Goal: Information Seeking & Learning: Learn about a topic

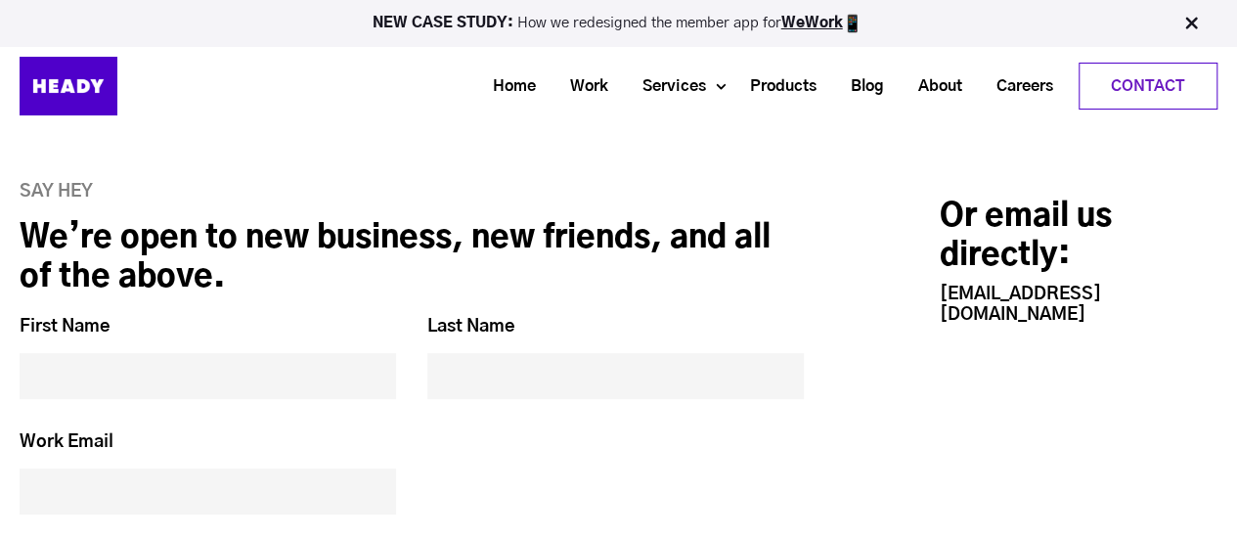
scroll to position [7333, 0]
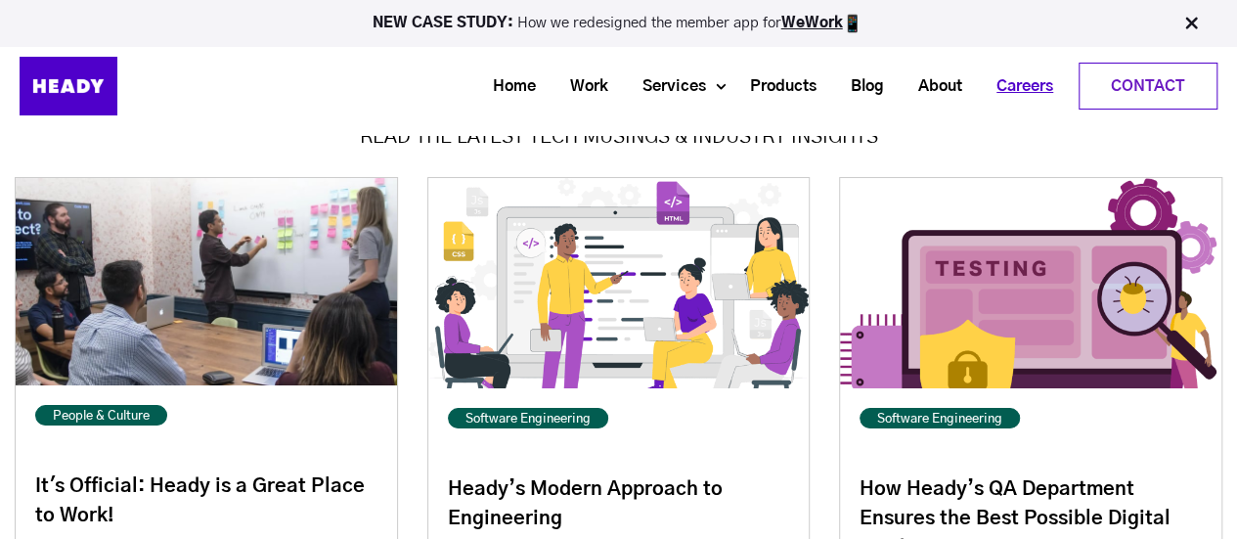
click at [1029, 85] on link "Careers" at bounding box center [1017, 86] width 91 height 36
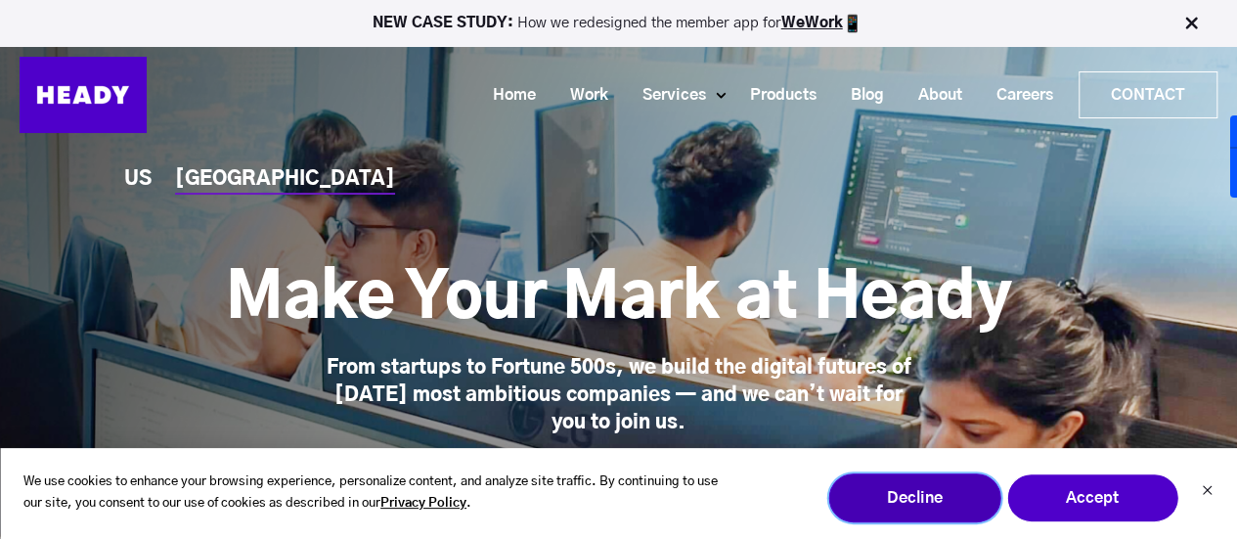
click at [880, 499] on button "Decline" at bounding box center [914, 497] width 172 height 49
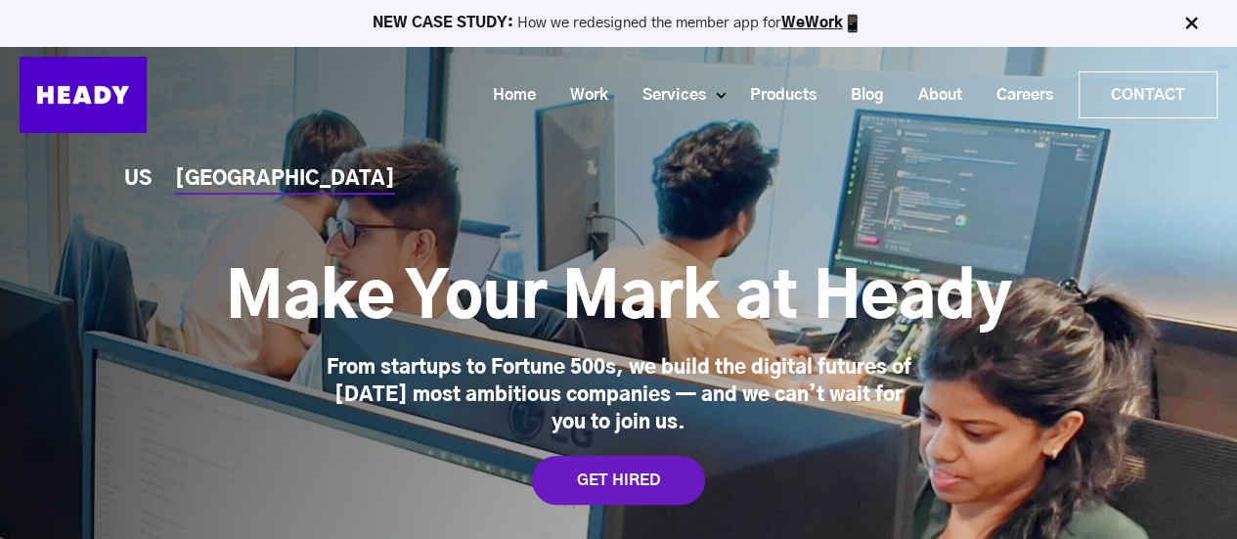
click at [526, 368] on div "From startups to Fortune 500s, we build the digital futures of [DATE] most ambi…" at bounding box center [619, 395] width 606 height 82
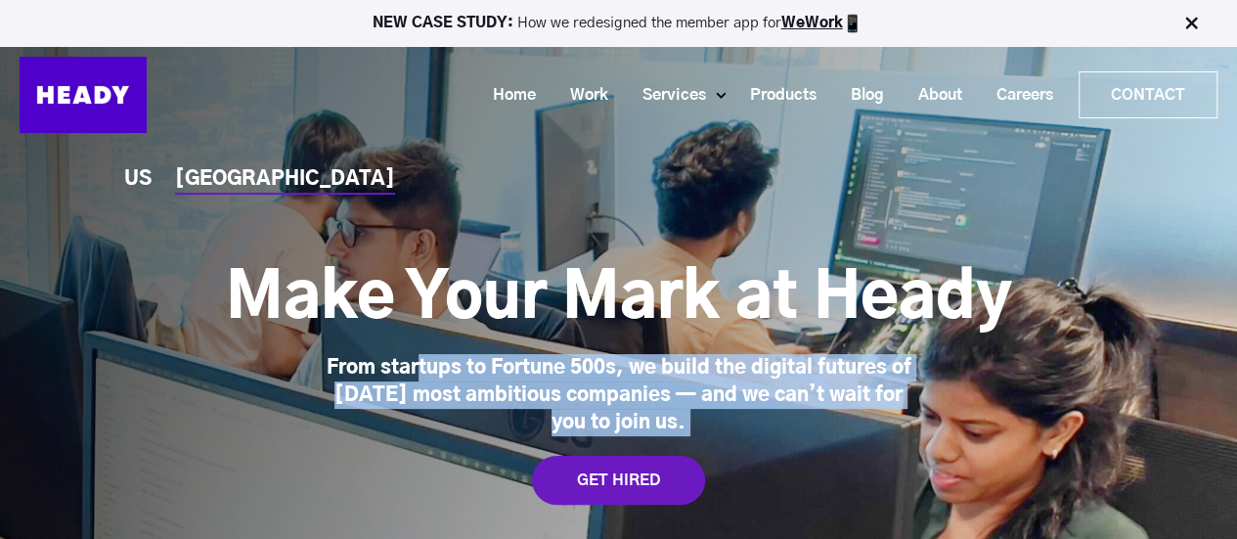
click at [526, 368] on div "From startups to Fortune 500s, we build the digital futures of [DATE] most ambi…" at bounding box center [619, 395] width 606 height 82
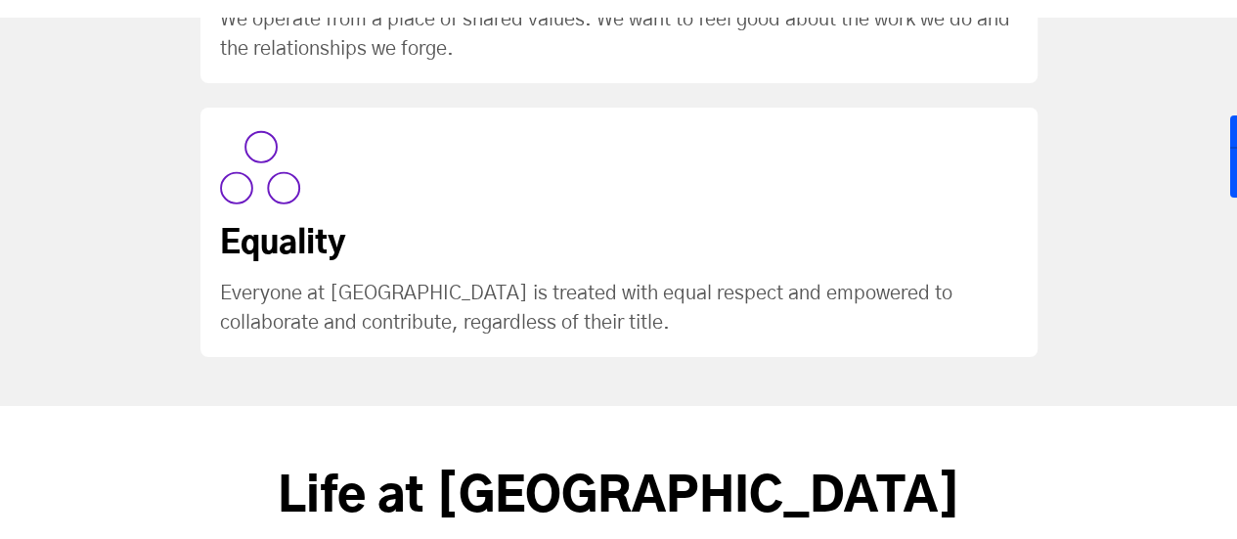
scroll to position [3422, 0]
